Goal: Information Seeking & Learning: Find specific fact

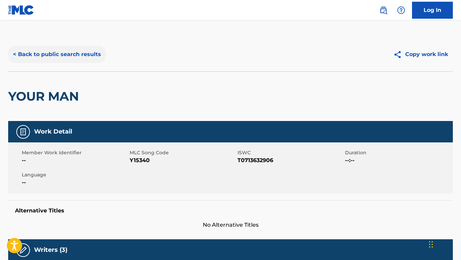
click at [77, 57] on button "< Back to public search results" at bounding box center [57, 54] width 98 height 17
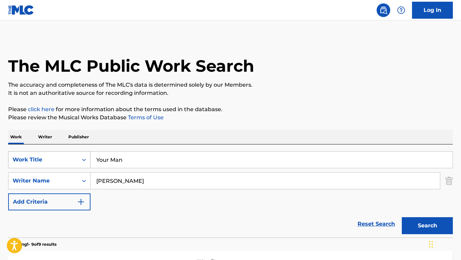
drag, startPoint x: 133, startPoint y: 162, endPoint x: 77, endPoint y: 156, distance: 56.5
click at [77, 156] on div "SearchWithCriteriacbd5c10b-f392-451f-b608-95b9df4ce5e9 Work Title Your Man" at bounding box center [230, 160] width 445 height 17
paste input "THEN THE MORNING COMES"
type input "THEN THE MORNING COMES"
click at [402, 218] on button "Search" at bounding box center [427, 226] width 51 height 17
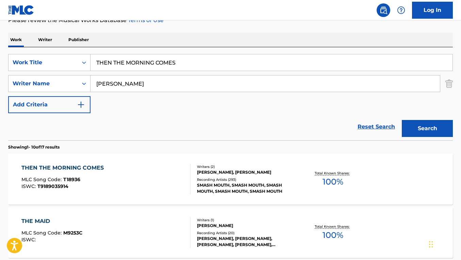
scroll to position [99, 0]
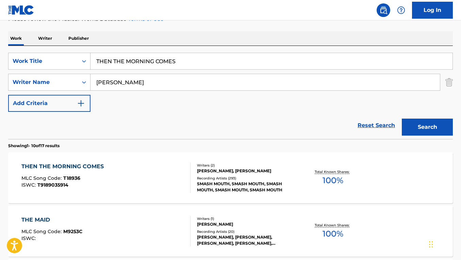
click at [139, 174] on div "THEN THE MORNING COMES MLC Song Code : T18936 ISWC : T9189035914" at bounding box center [105, 178] width 169 height 31
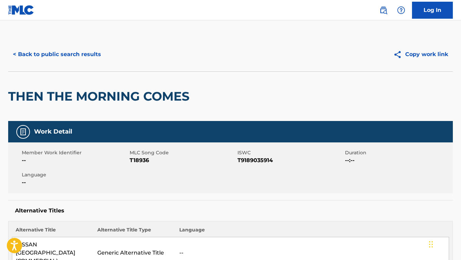
click at [77, 64] on div "< Back to public search results Copy work link" at bounding box center [230, 54] width 445 height 34
click at [77, 58] on button "< Back to public search results" at bounding box center [57, 54] width 98 height 17
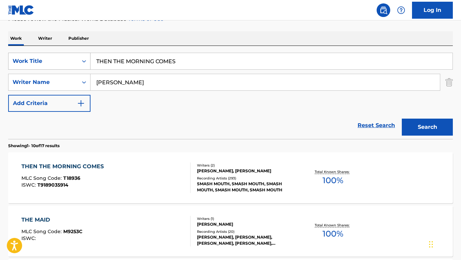
drag, startPoint x: 186, startPoint y: 63, endPoint x: 62, endPoint y: 54, distance: 124.9
click at [62, 54] on div "SearchWithCriteriacbd5c10b-f392-451f-b608-95b9df4ce5e9 Work Title THEN THE MORN…" at bounding box center [230, 61] width 445 height 17
type input "goldfinger"
drag, startPoint x: 138, startPoint y: 82, endPoint x: 75, endPoint y: 70, distance: 64.1
click at [75, 70] on div "SearchWithCriteriacbd5c10b-f392-451f-b608-95b9df4ce5e9 Work Title goldfinger Se…" at bounding box center [230, 82] width 445 height 59
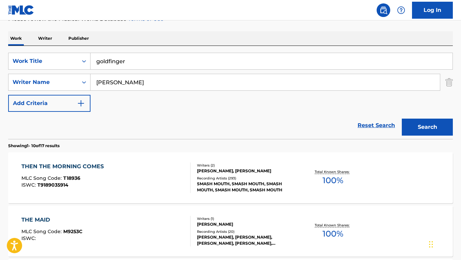
paste input "[PERSON_NAME]"
type input "[PERSON_NAME]"
click at [402, 119] on button "Search" at bounding box center [427, 127] width 51 height 17
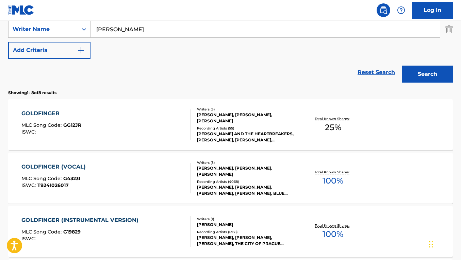
scroll to position [158, 0]
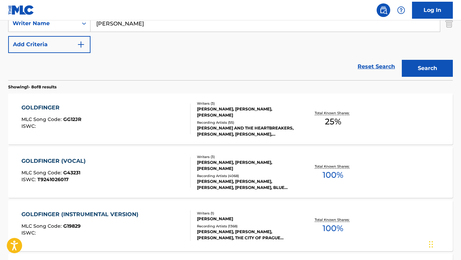
click at [159, 178] on div "GOLDFINGER (VOCAL) MLC Song Code : G43231 ISWC : T9241026017" at bounding box center [105, 172] width 169 height 31
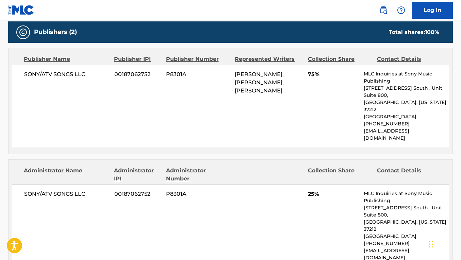
scroll to position [426, 0]
